Goal: Transaction & Acquisition: Purchase product/service

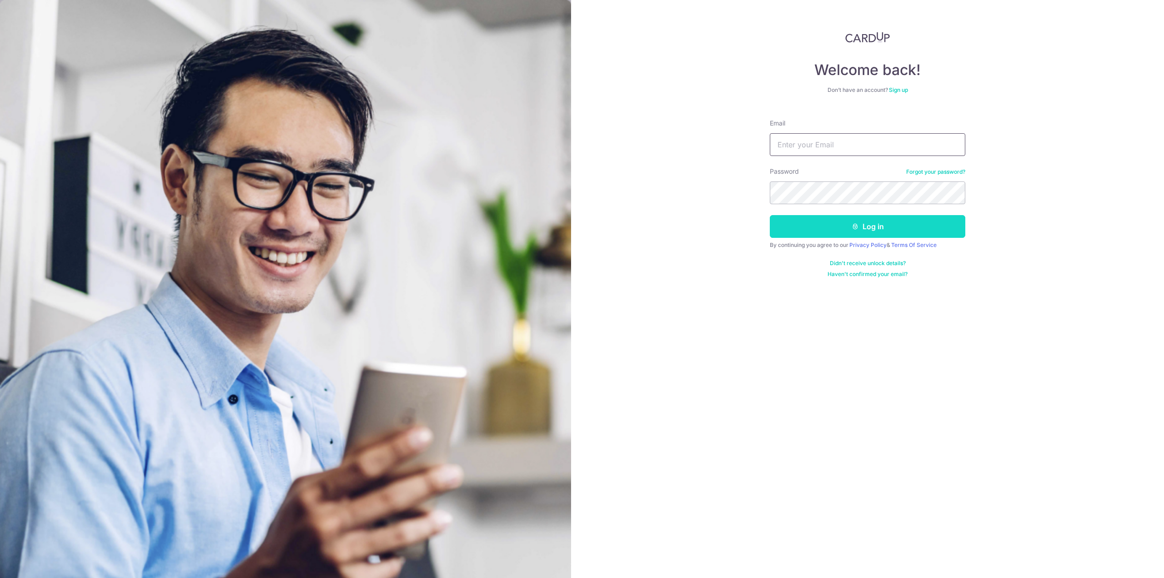
type input "maudibb30@hotmail.com"
click at [827, 235] on button "Log in" at bounding box center [868, 226] width 196 height 23
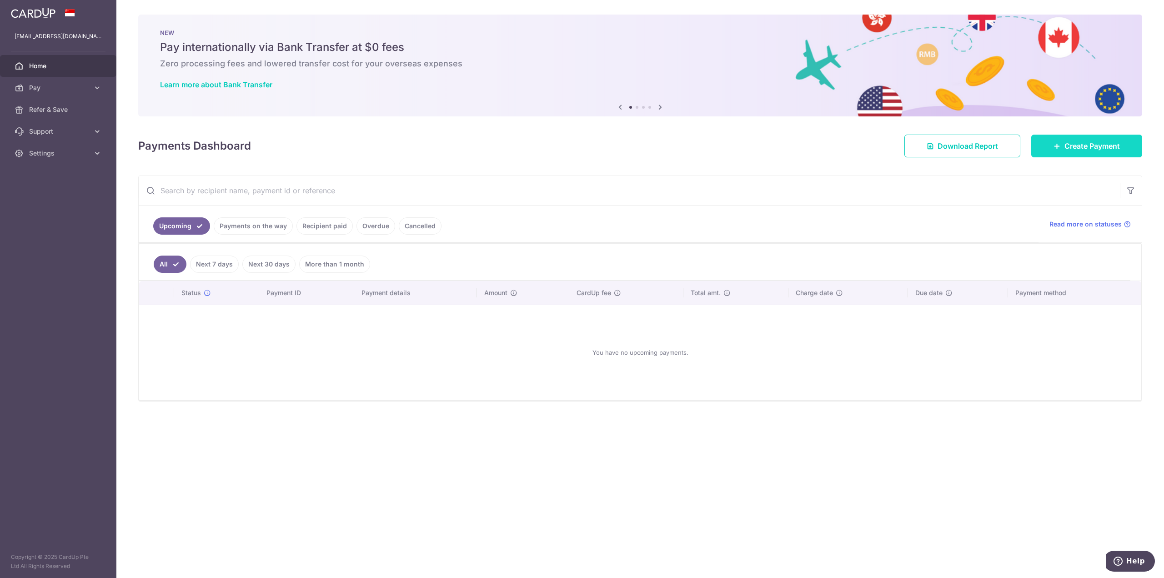
click at [1058, 154] on link "Create Payment" at bounding box center [1086, 146] width 111 height 23
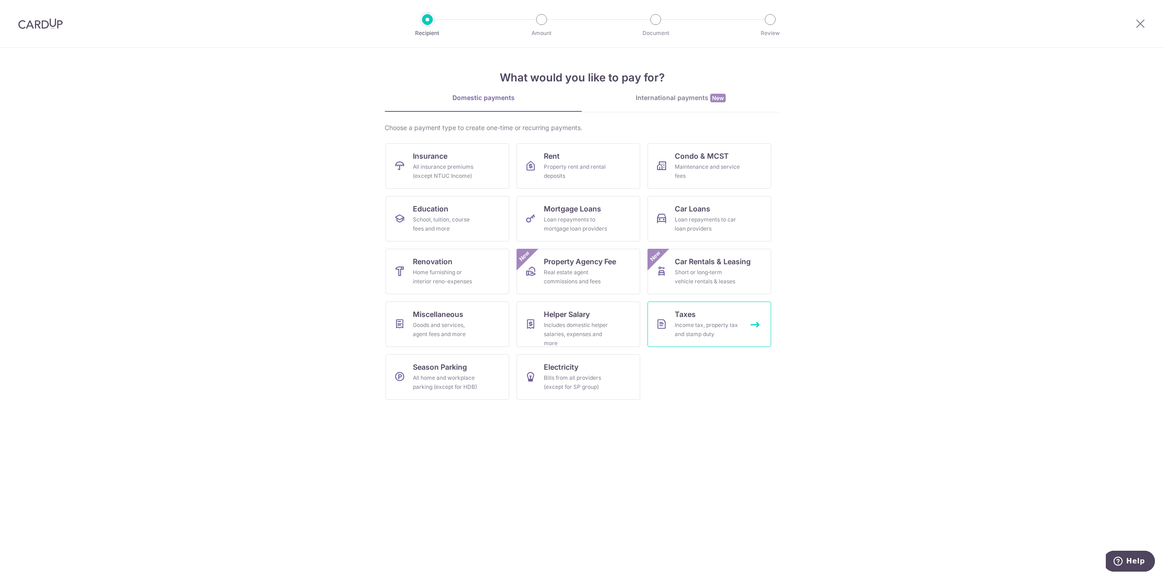
click at [679, 326] on div "Income tax, property tax and stamp duty" at bounding box center [707, 330] width 65 height 18
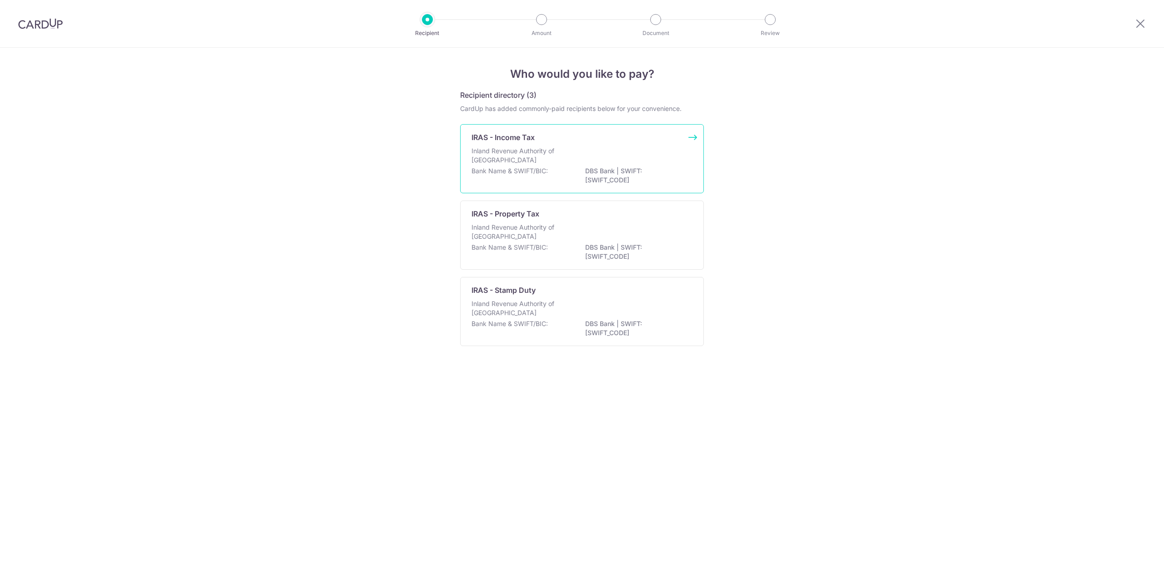
click at [546, 154] on p "Inland Revenue Authority of Singapore" at bounding box center [520, 155] width 96 height 18
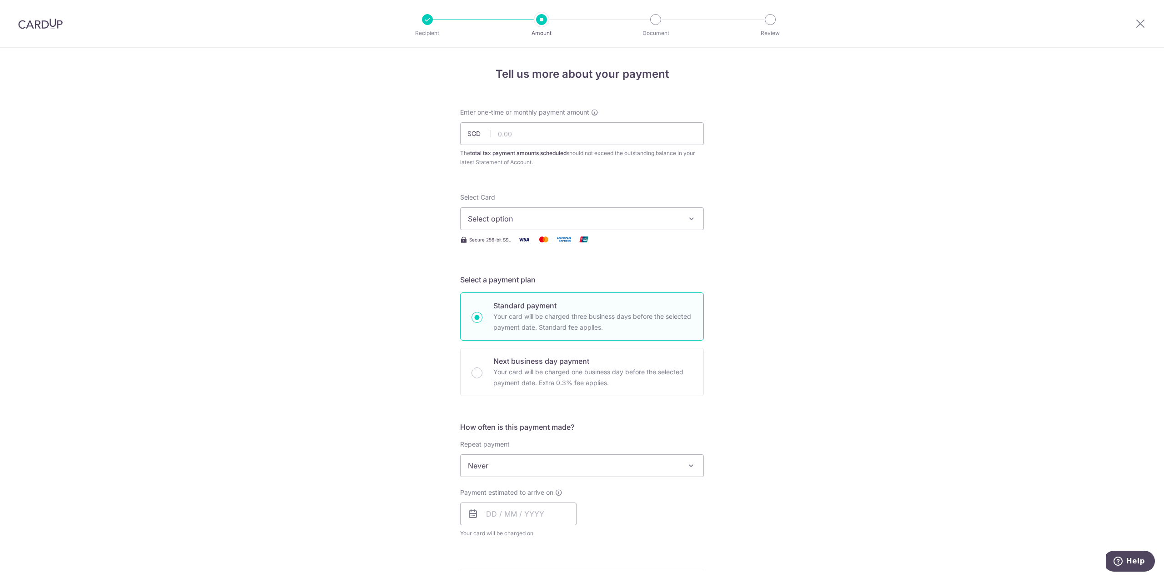
click at [539, 212] on button "Select option" at bounding box center [582, 218] width 244 height 23
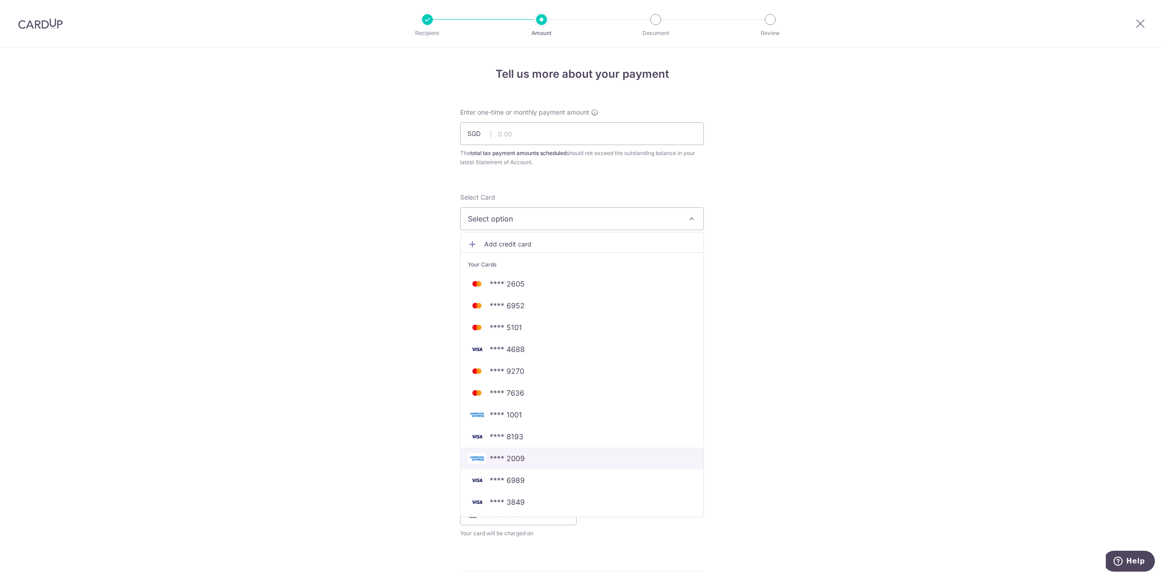
click at [539, 461] on span "**** 2009" at bounding box center [582, 458] width 228 height 11
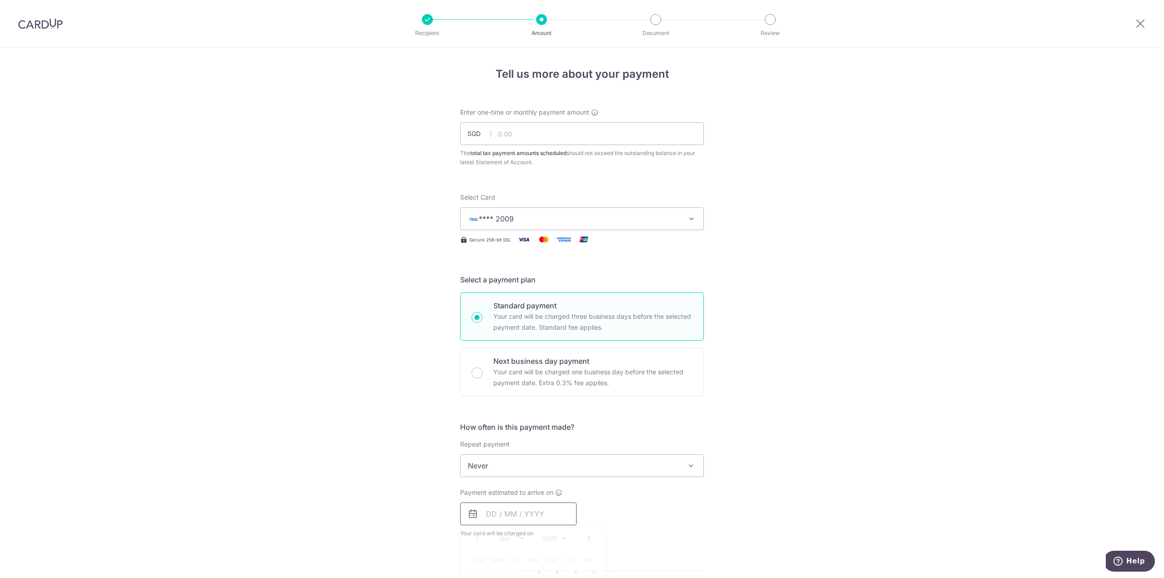
click at [530, 511] on input "text" at bounding box center [518, 514] width 116 height 23
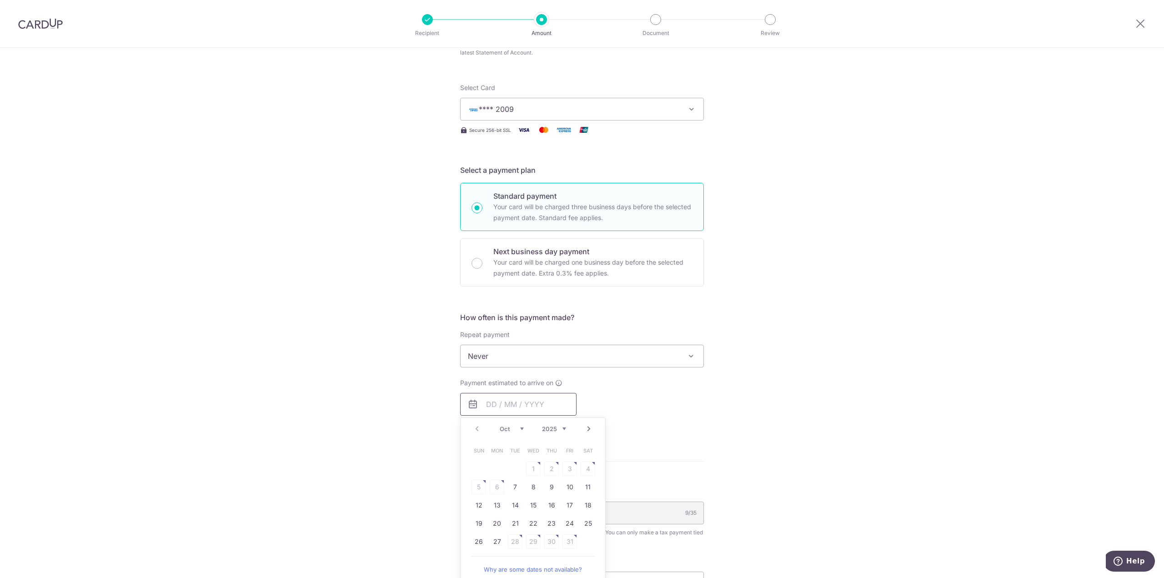
scroll to position [136, 0]
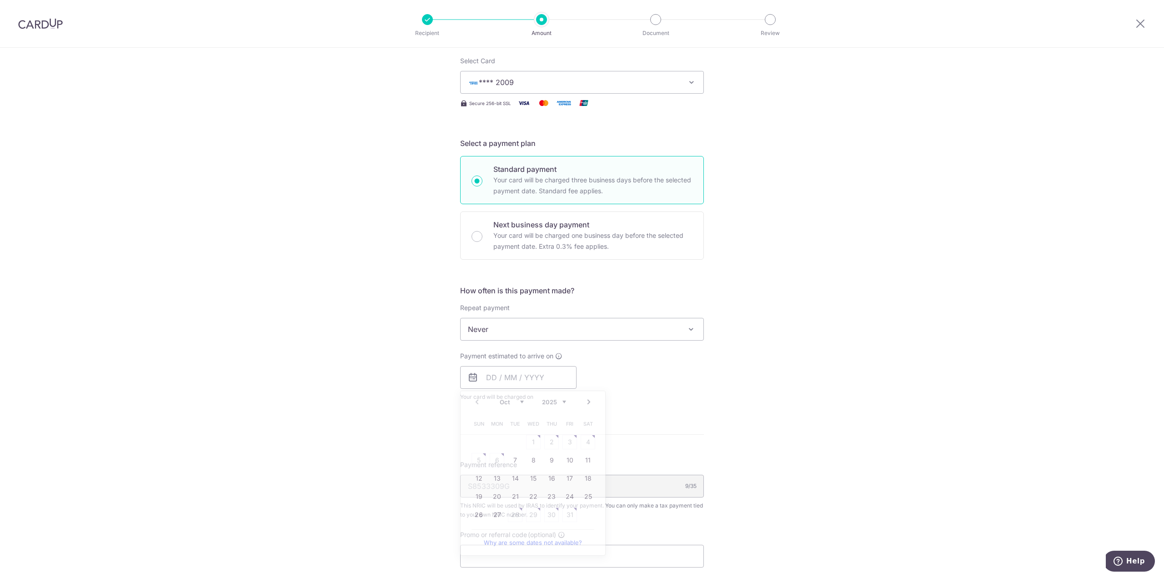
click at [779, 483] on div "Tell us more about your payment Enter one-time or monthly payment amount SGD Th…" at bounding box center [582, 333] width 1164 height 845
click at [552, 372] on input "text" at bounding box center [518, 377] width 116 height 23
click at [510, 461] on link "7" at bounding box center [515, 460] width 15 height 15
type input "[DATE]"
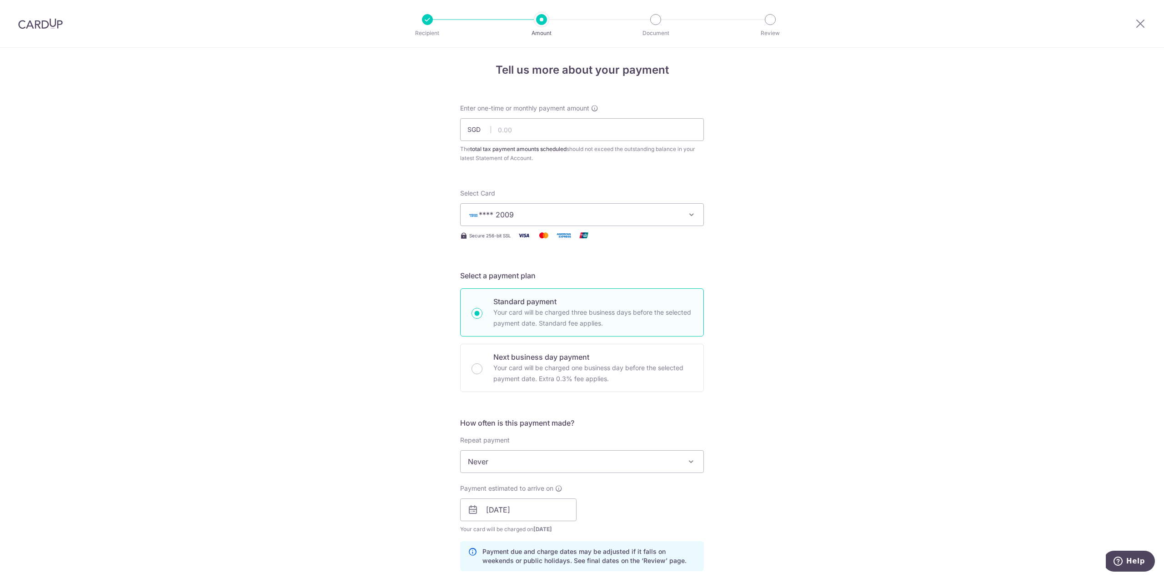
scroll to position [0, 0]
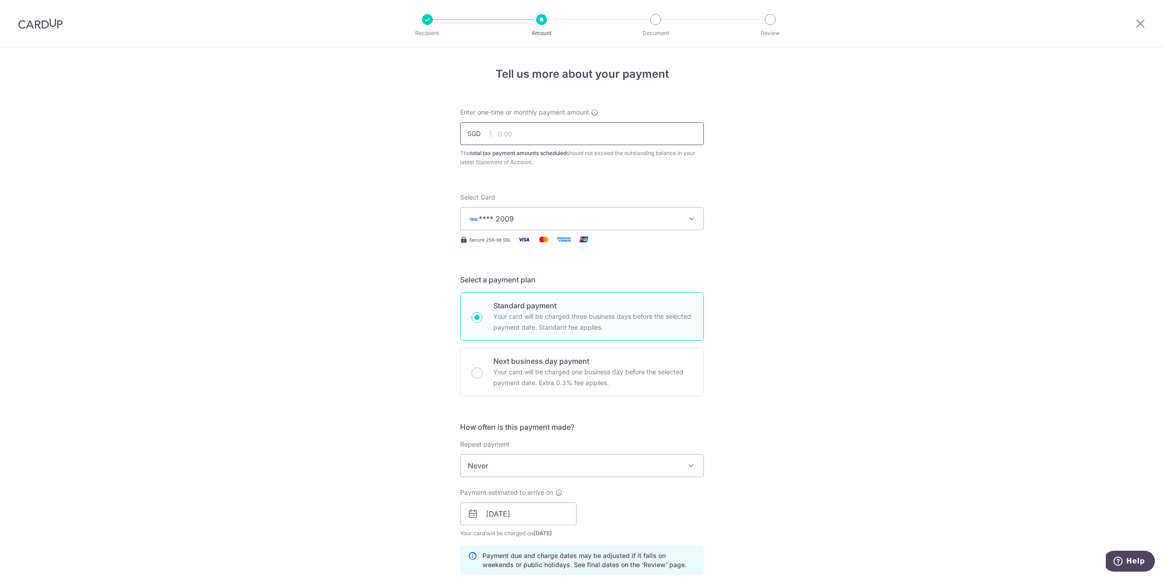
click at [526, 129] on input "text" at bounding box center [582, 133] width 244 height 23
click at [762, 403] on div "Tell us more about your payment Enter one-time or monthly payment amount SGD 15…" at bounding box center [582, 489] width 1164 height 882
type input "1,590.00"
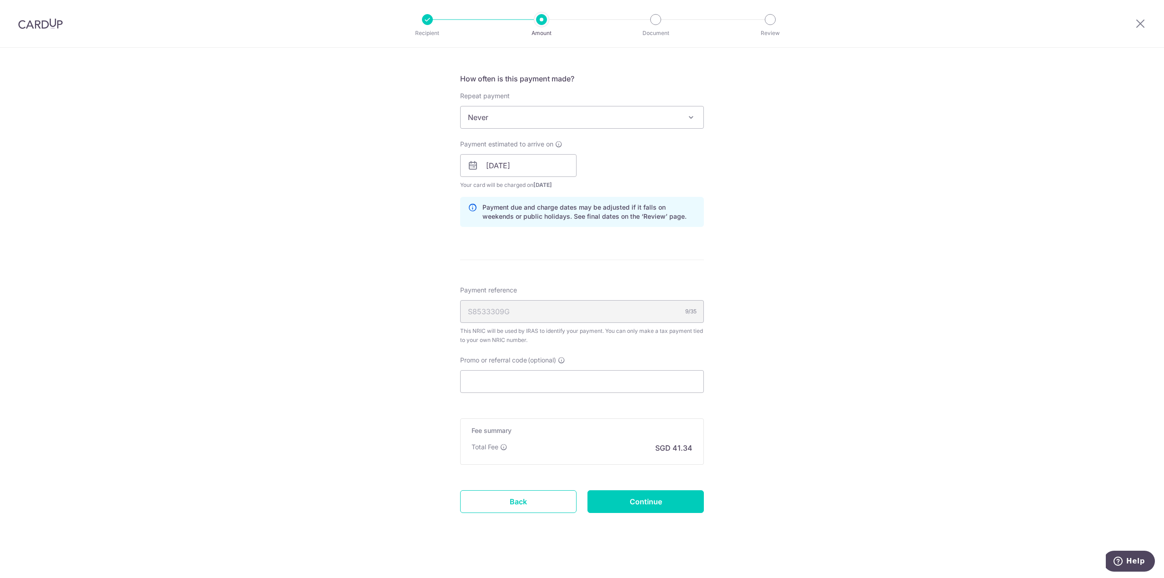
scroll to position [349, 0]
click at [566, 390] on input "Promo or referral code (optional)" at bounding box center [582, 380] width 244 height 23
click at [570, 382] on input "Promo or referral code (optional)" at bounding box center [582, 380] width 244 height 23
paste input "25AMEX21"
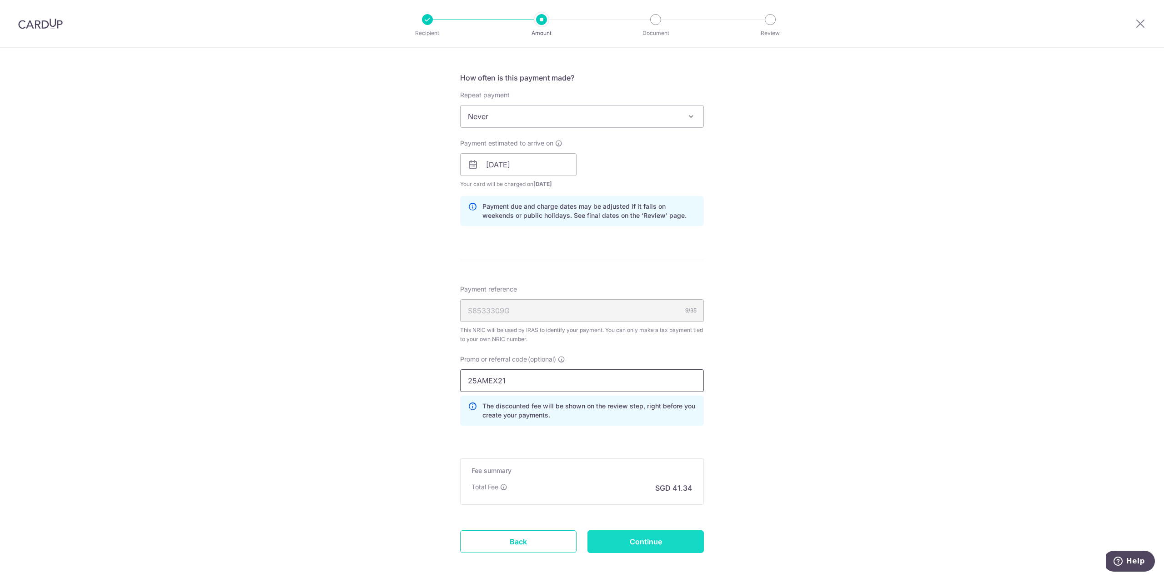
type input "25AMEX21"
click at [678, 541] on input "Continue" at bounding box center [646, 541] width 116 height 23
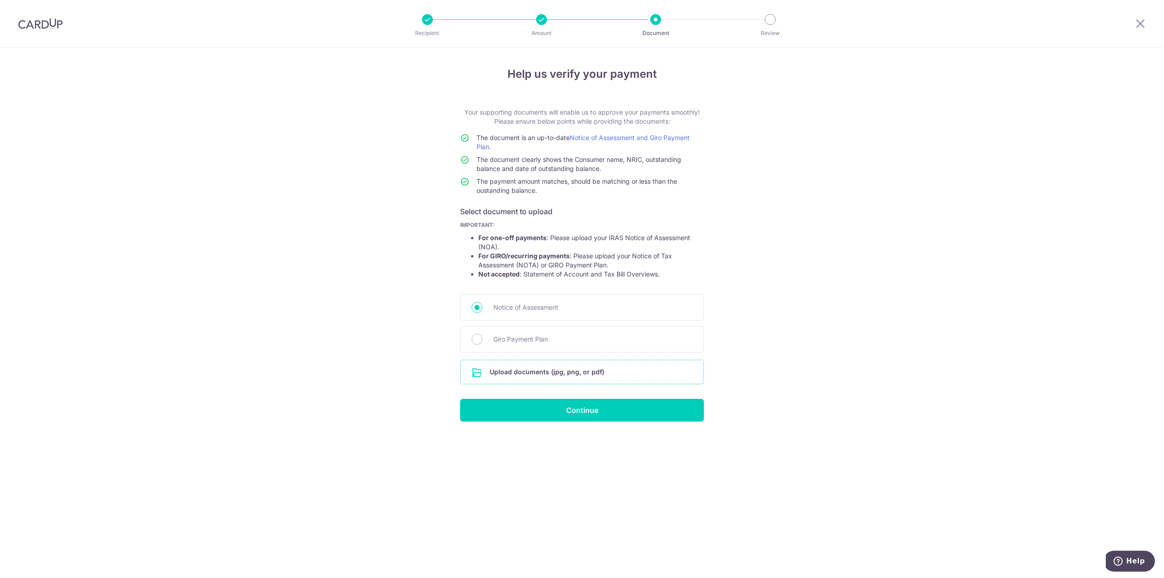
click at [550, 369] on input "file" at bounding box center [582, 372] width 243 height 24
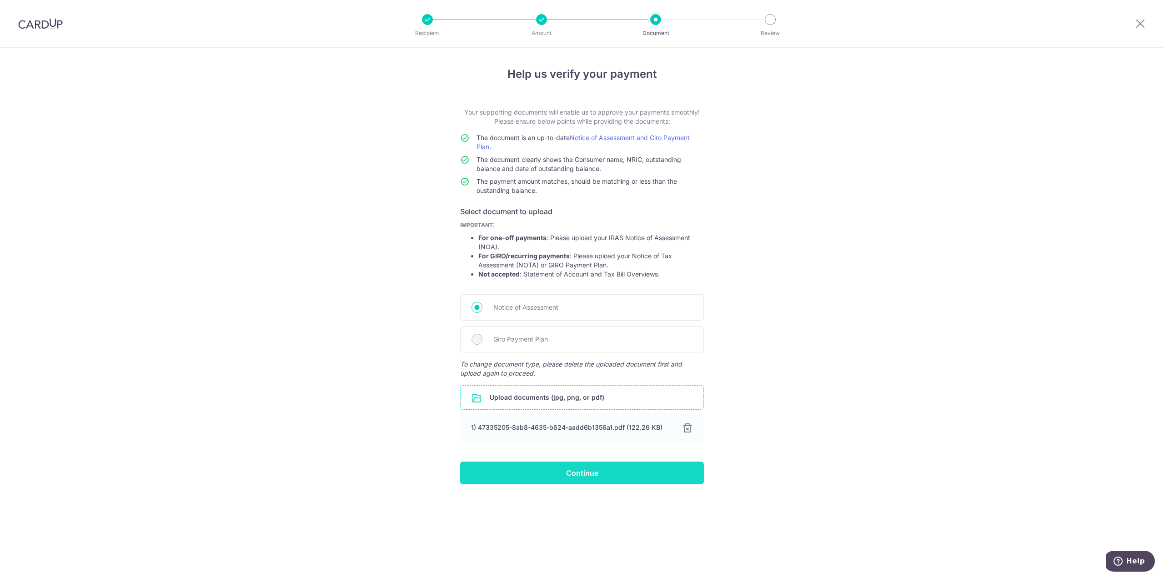
click at [599, 473] on input "Continue" at bounding box center [582, 473] width 244 height 23
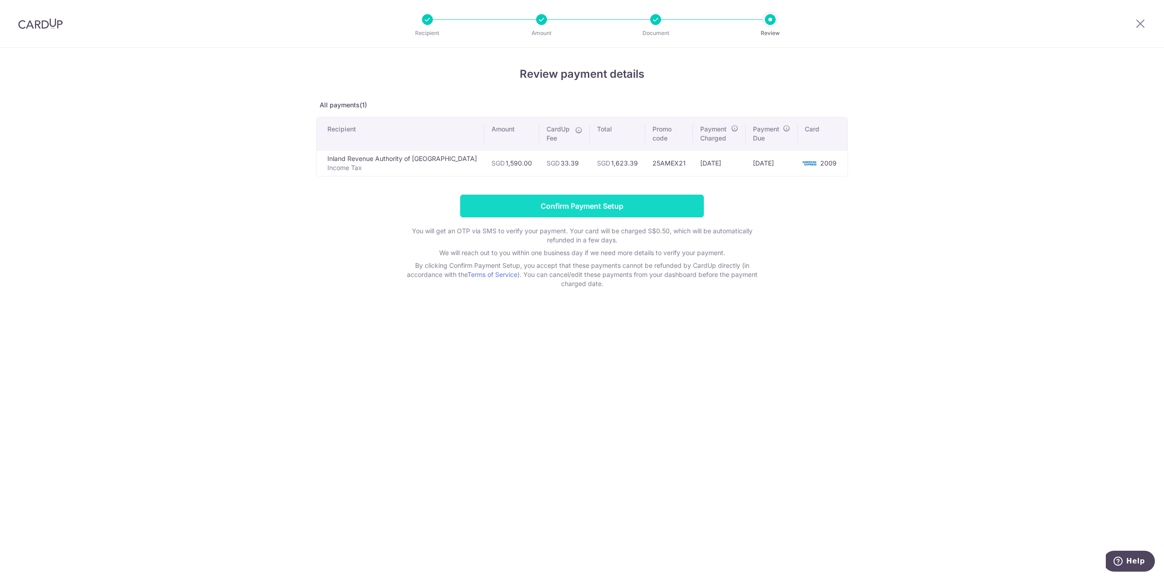
click at [653, 208] on input "Confirm Payment Setup" at bounding box center [582, 206] width 244 height 23
